Goal: Information Seeking & Learning: Learn about a topic

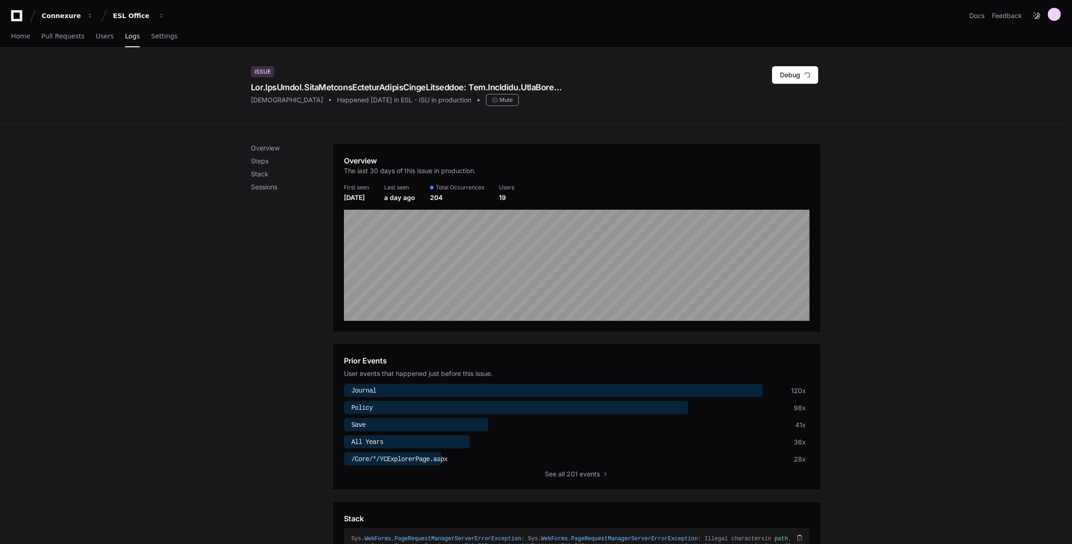
click at [263, 155] on div "Overview Steps Stack Sessions" at bounding box center [291, 167] width 81 height 48
click at [261, 159] on p "Steps" at bounding box center [291, 160] width 81 height 9
click at [266, 161] on p "Steps" at bounding box center [291, 160] width 81 height 9
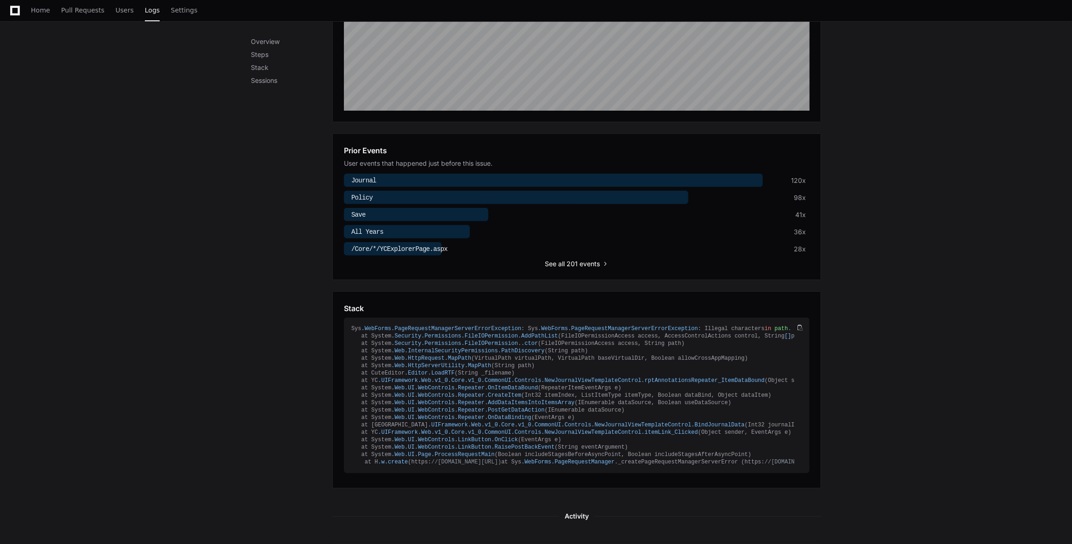
click at [584, 264] on span "all 201 events" at bounding box center [580, 263] width 42 height 9
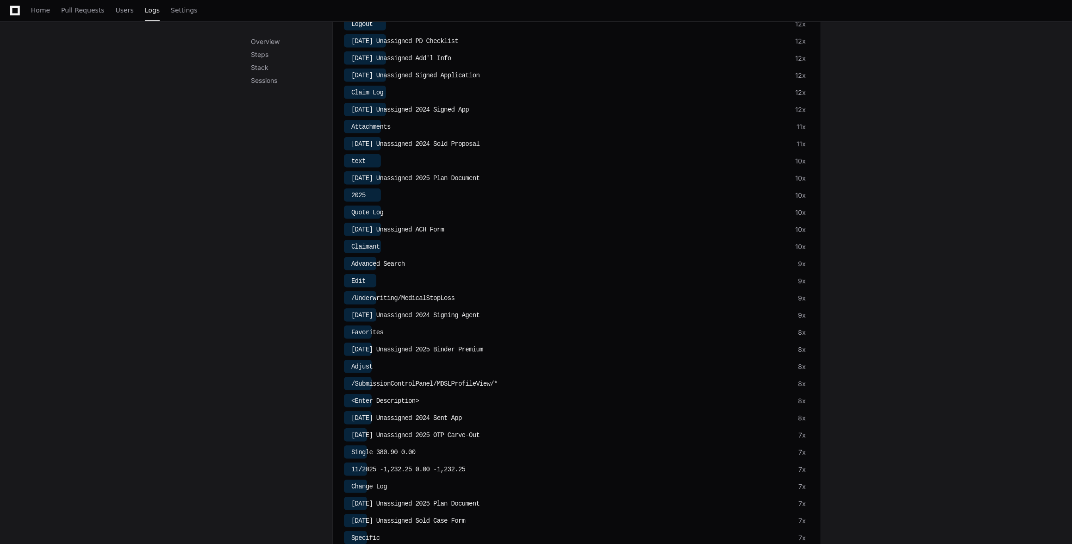
scroll to position [218, 0]
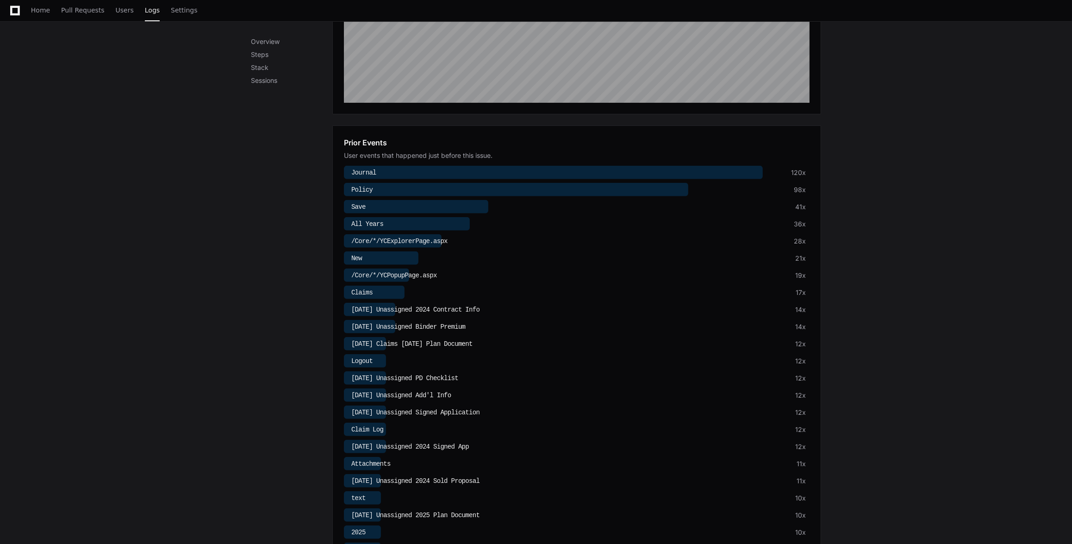
click at [395, 188] on div at bounding box center [516, 189] width 344 height 13
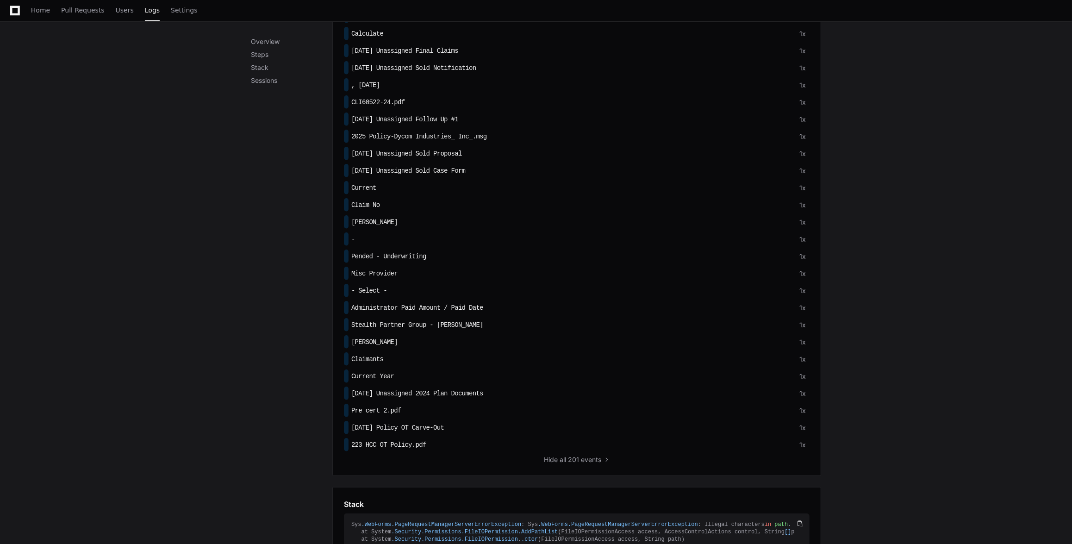
scroll to position [3741, 0]
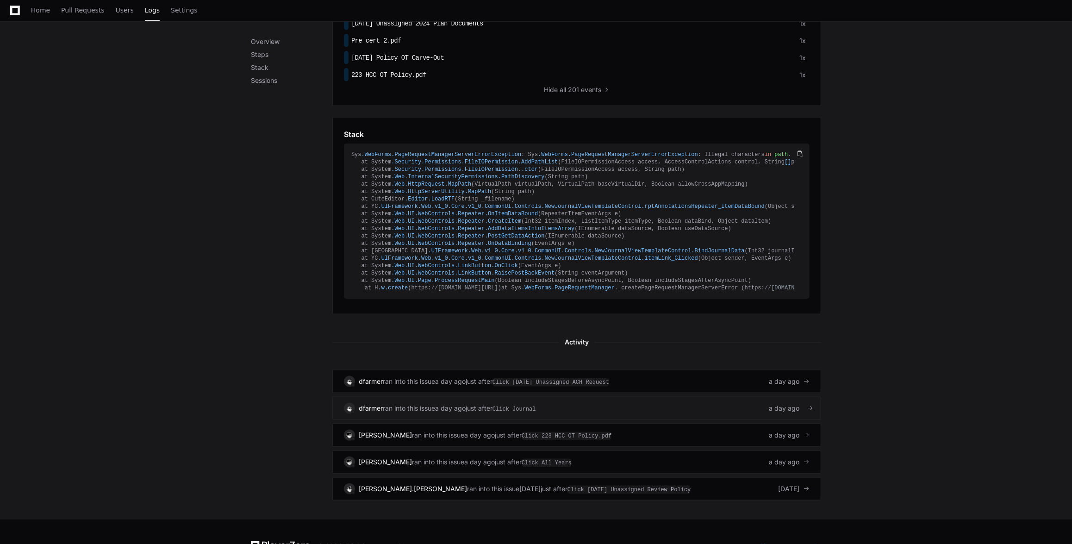
click at [678, 403] on div "dfarmer ran into this issue a day ago just after Click Journal a day ago" at bounding box center [577, 408] width 466 height 11
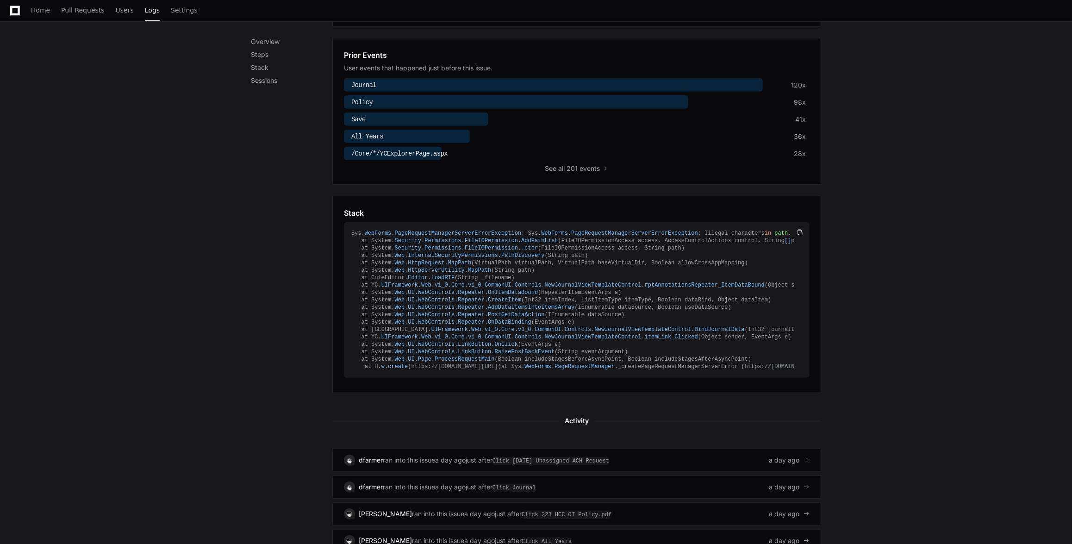
scroll to position [477, 0]
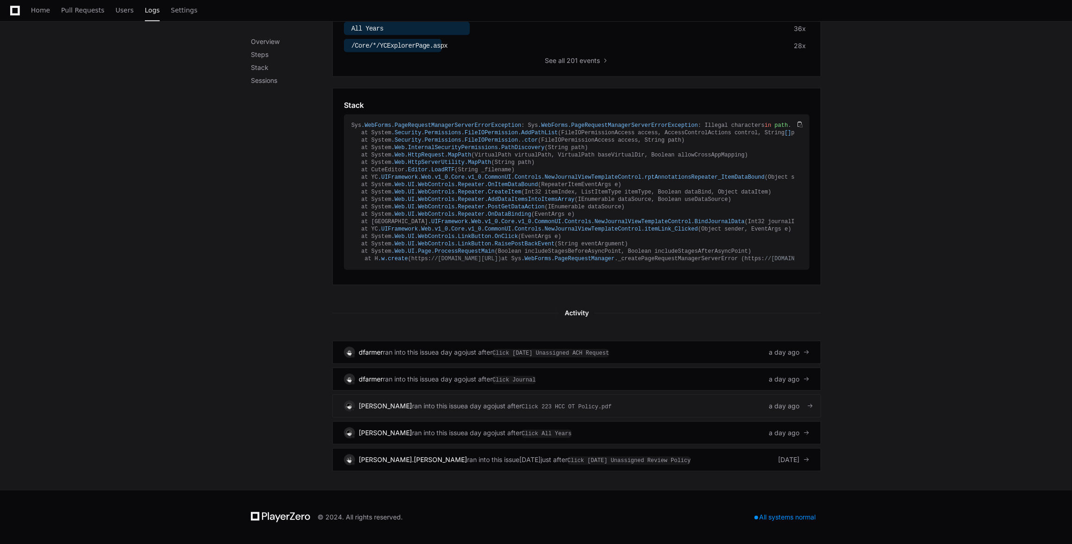
click at [495, 403] on div "just after Click 223 HCC OT Policy.pdf" at bounding box center [553, 405] width 117 height 9
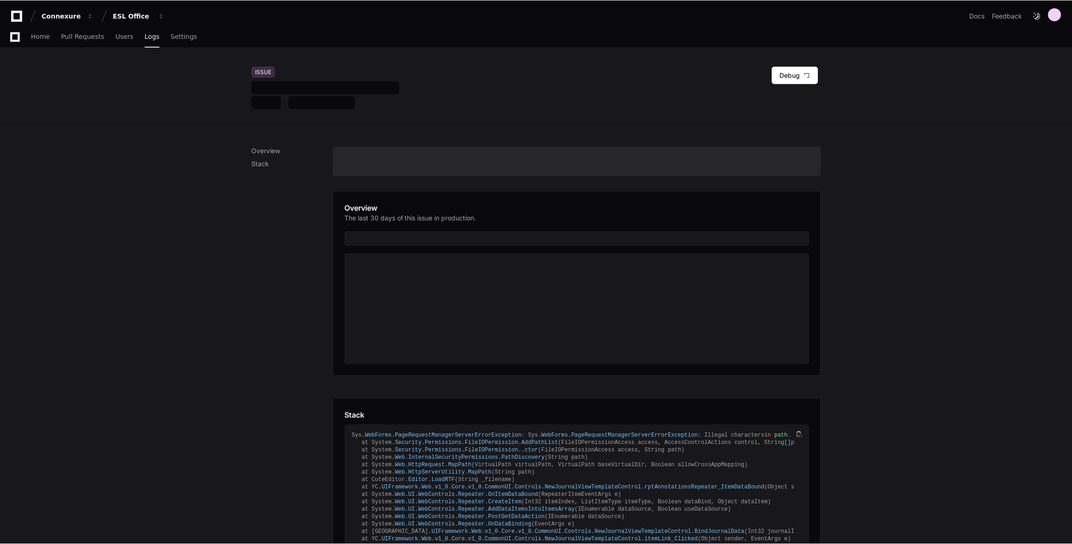
scroll to position [179, 0]
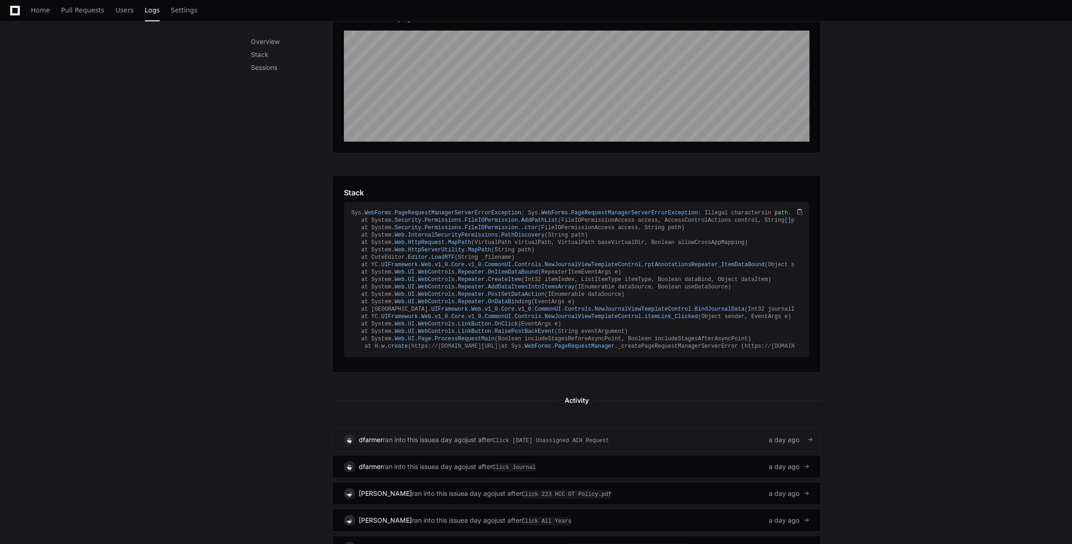
click at [486, 451] on link "dfarmer ran into this issue a day ago just after Click [DATE] Unassigned ACH Re…" at bounding box center [576, 439] width 489 height 23
